Goal: Navigation & Orientation: Find specific page/section

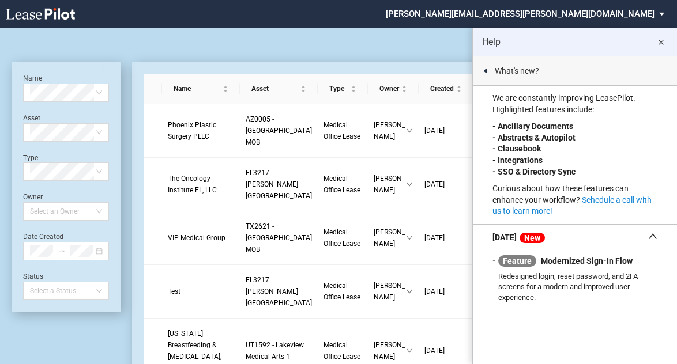
click at [660, 43] on md-icon "close" at bounding box center [661, 43] width 14 height 14
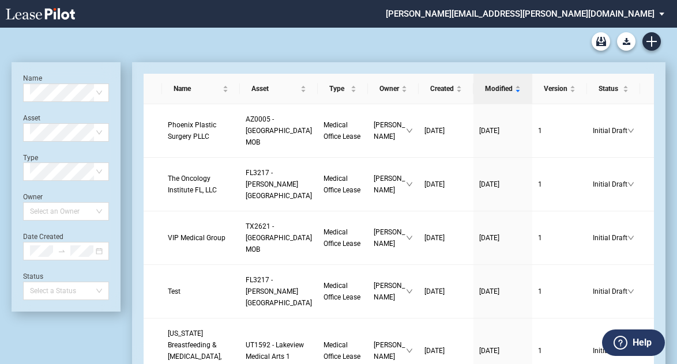
click at [660, 14] on md-select "[PERSON_NAME][EMAIL_ADDRESS][PERSON_NAME][DOMAIN_NAME] Change Password 2-Factor…" at bounding box center [528, 13] width 289 height 26
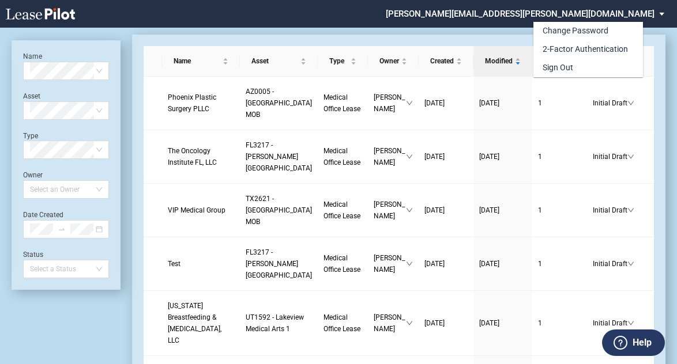
click at [659, 13] on div "Change Password 2-Factor Authentication Sign Out" at bounding box center [608, 41] width 151 height 73
click at [414, 35] on md-backdrop at bounding box center [338, 196] width 677 height 392
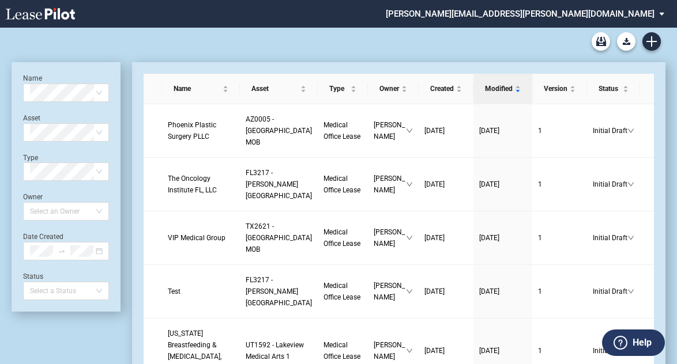
scroll to position [28, 0]
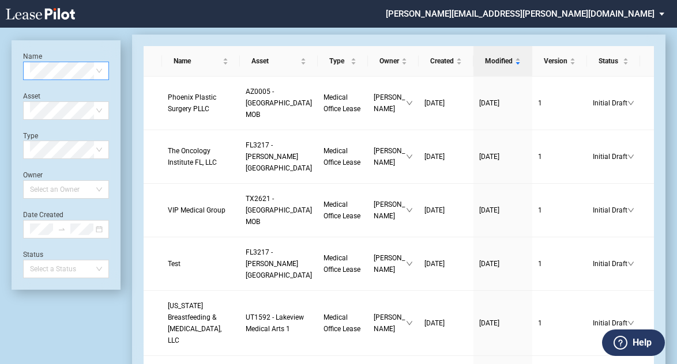
click at [100, 68] on span at bounding box center [66, 70] width 72 height 17
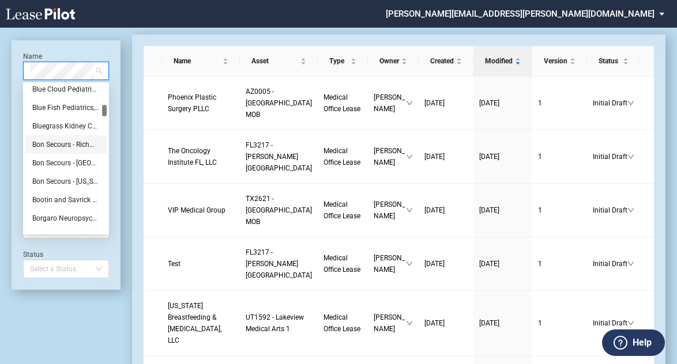
scroll to position [1646, 0]
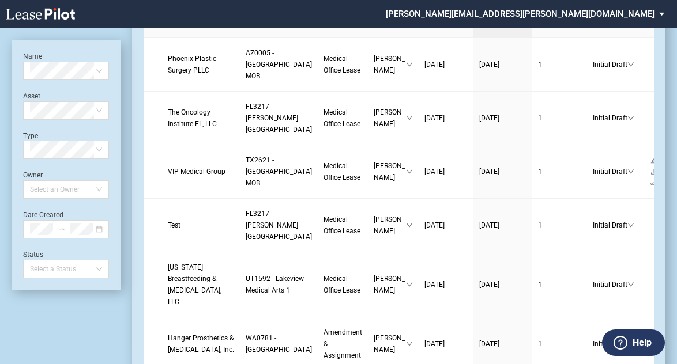
scroll to position [0, 0]
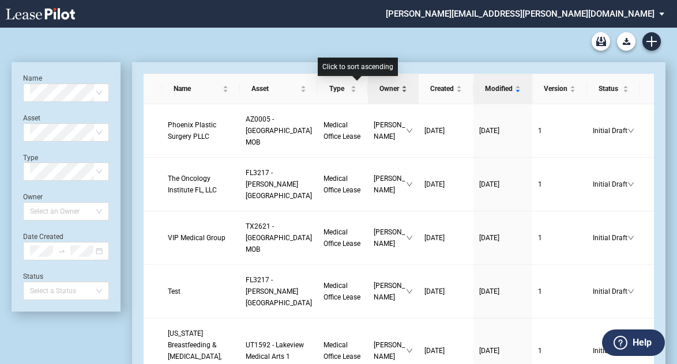
click at [373, 89] on div "Owner" at bounding box center [392, 89] width 39 height 12
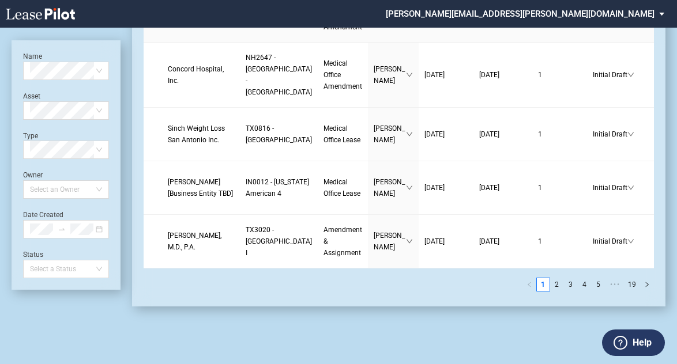
scroll to position [2944, 0]
click at [558, 284] on link "2" at bounding box center [556, 284] width 13 height 13
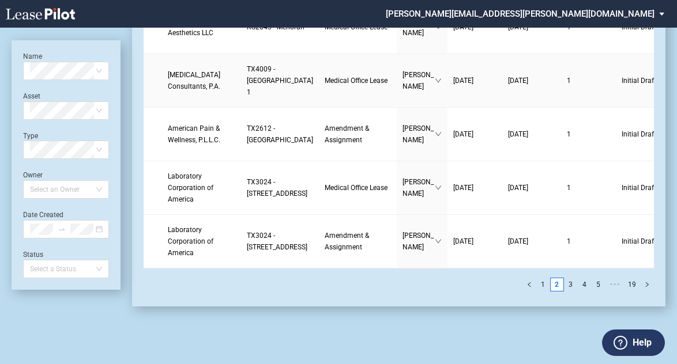
scroll to position [3232, 0]
click at [572, 286] on link "3" at bounding box center [570, 284] width 13 height 13
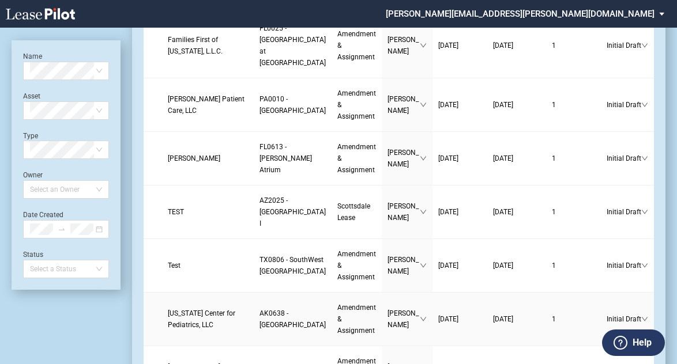
scroll to position [0, 0]
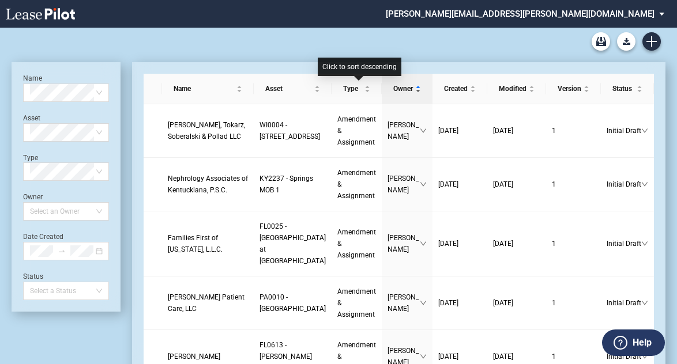
click at [387, 87] on div "Owner" at bounding box center [406, 89] width 39 height 12
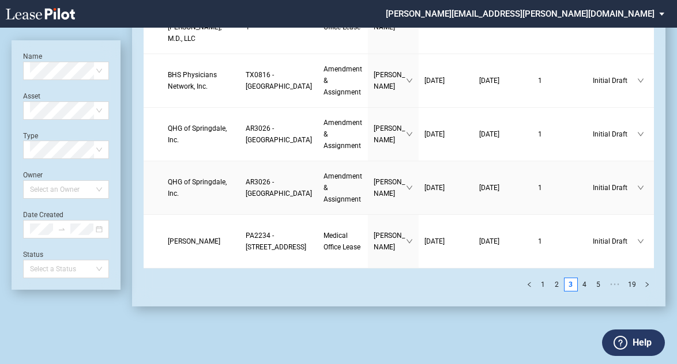
scroll to position [3013, 0]
click at [589, 284] on link "4" at bounding box center [584, 284] width 13 height 13
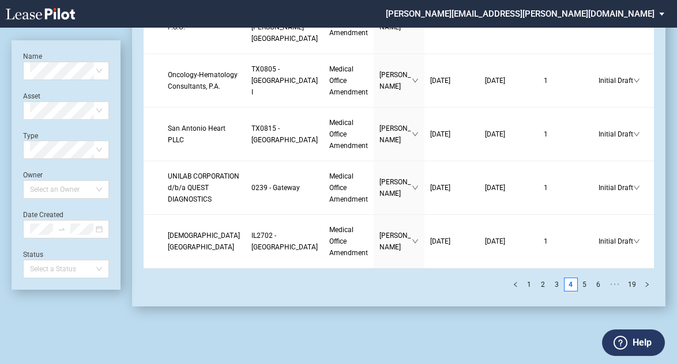
scroll to position [2817, 0]
click at [533, 284] on link "1" at bounding box center [529, 284] width 13 height 13
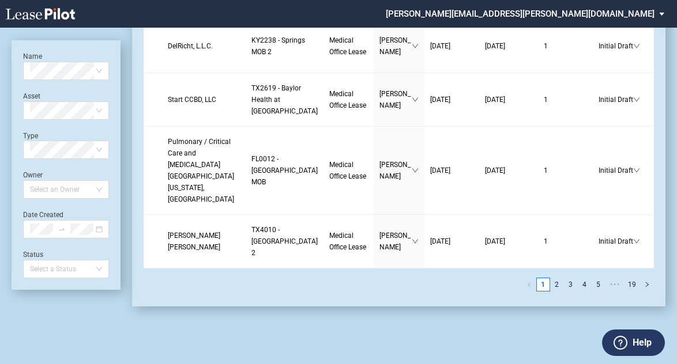
scroll to position [2955, 0]
click at [559, 283] on link "2" at bounding box center [556, 284] width 13 height 13
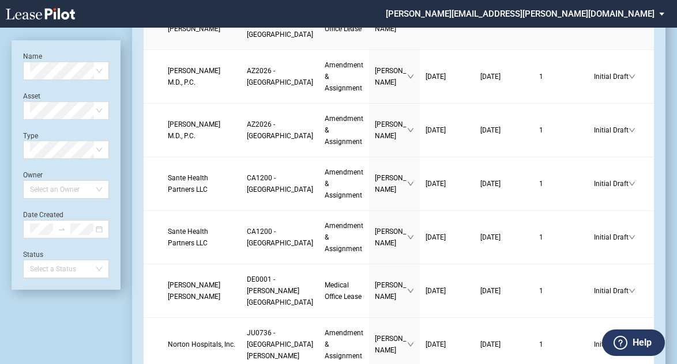
scroll to position [805, 0]
